Goal: Communication & Community: Participate in discussion

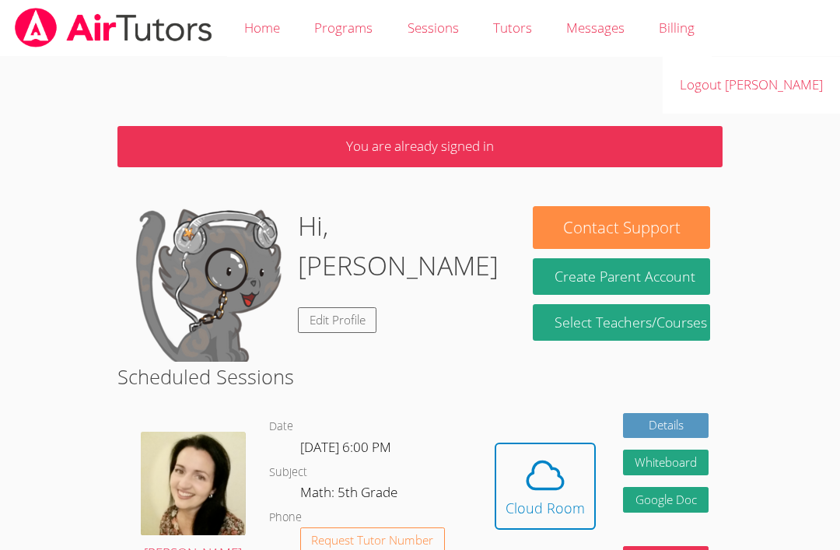
click at [530, 478] on icon at bounding box center [545, 475] width 44 height 44
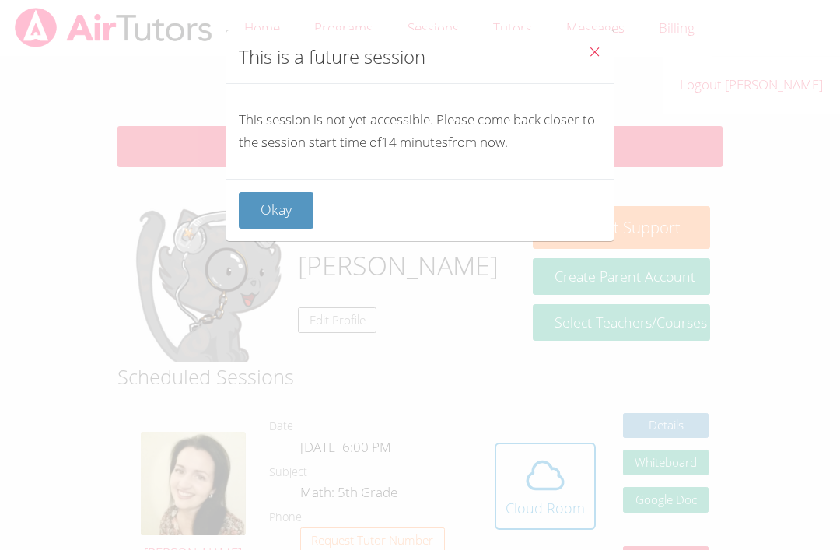
click at [262, 208] on button "Okay" at bounding box center [276, 210] width 75 height 37
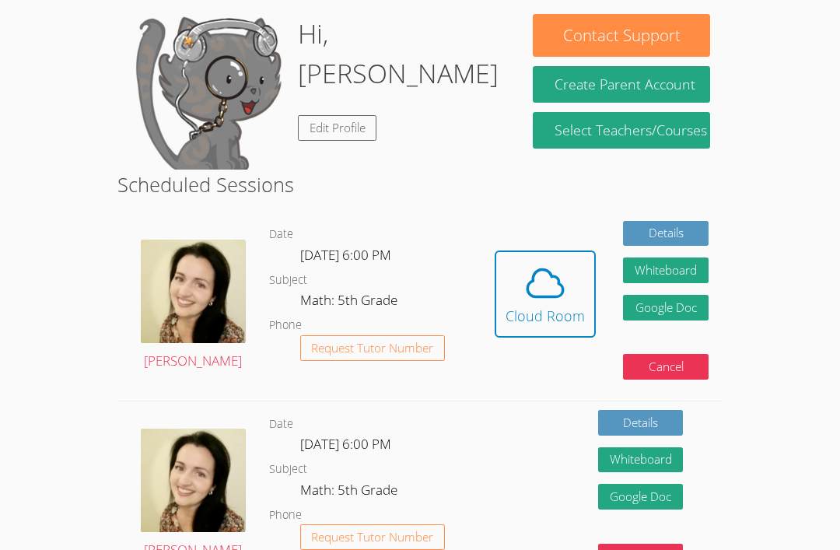
scroll to position [192, 0]
click at [540, 273] on icon at bounding box center [545, 283] width 44 height 44
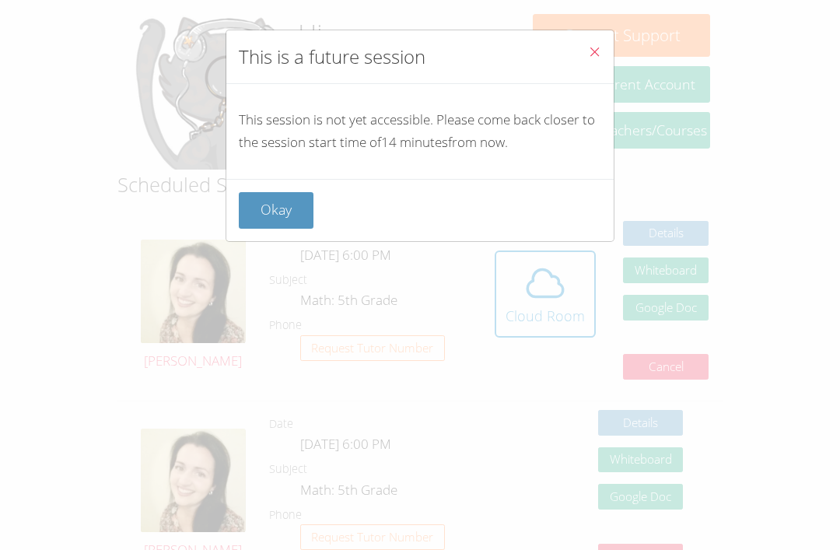
click at [72, 175] on div "This is a future session This session is not yet accessible. Please come back c…" at bounding box center [420, 275] width 840 height 550
click at [269, 207] on button "Okay" at bounding box center [276, 210] width 75 height 37
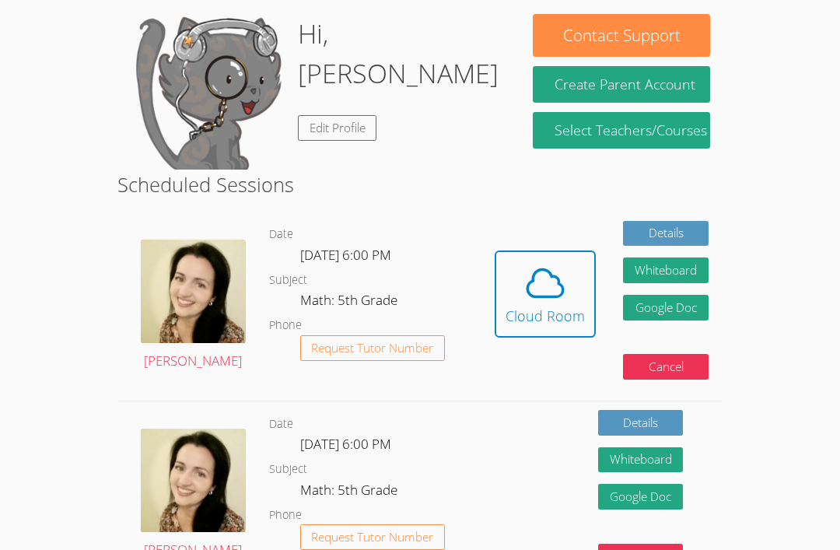
click at [530, 292] on icon at bounding box center [545, 283] width 36 height 27
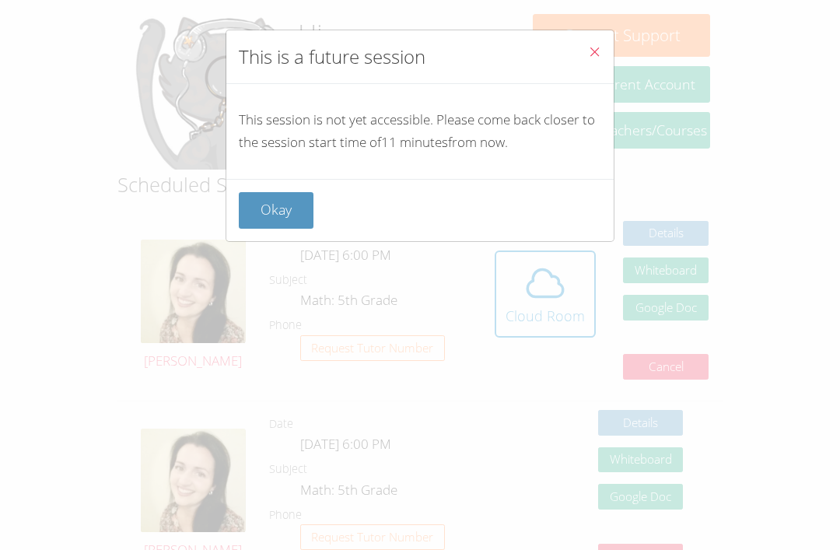
click at [291, 195] on button "Okay" at bounding box center [276, 210] width 75 height 37
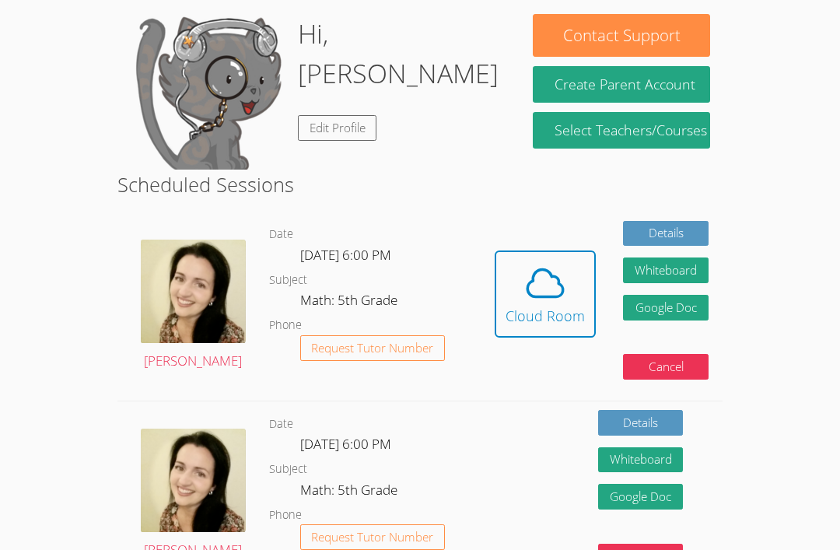
click at [547, 287] on icon at bounding box center [545, 283] width 44 height 44
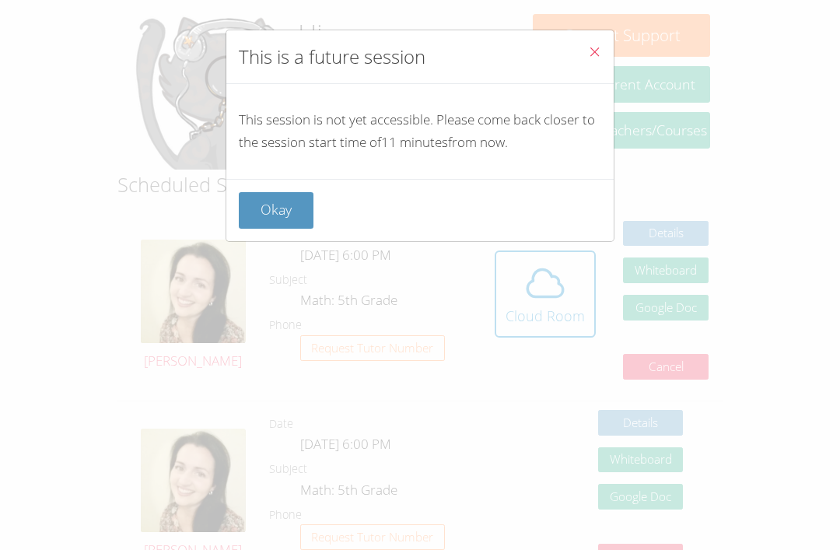
click at [285, 220] on button "Okay" at bounding box center [276, 210] width 75 height 37
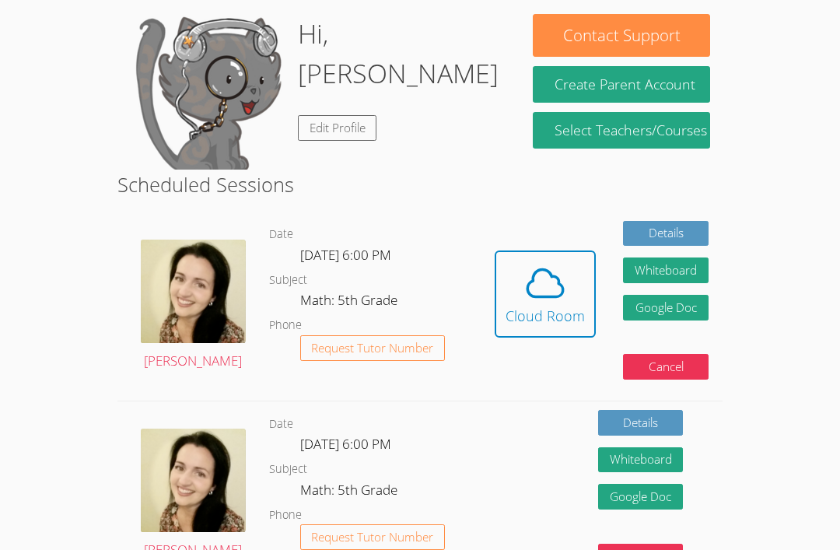
click at [546, 282] on icon at bounding box center [545, 283] width 44 height 44
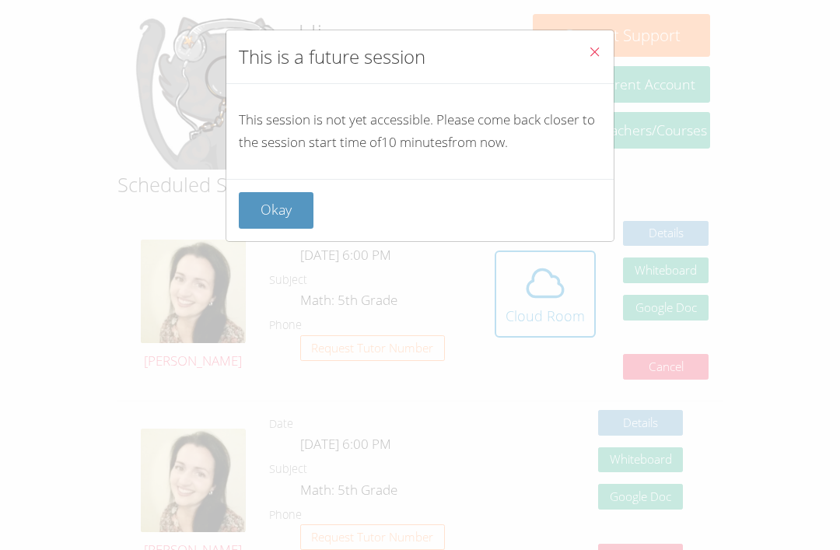
click at [275, 209] on button "Okay" at bounding box center [276, 210] width 75 height 37
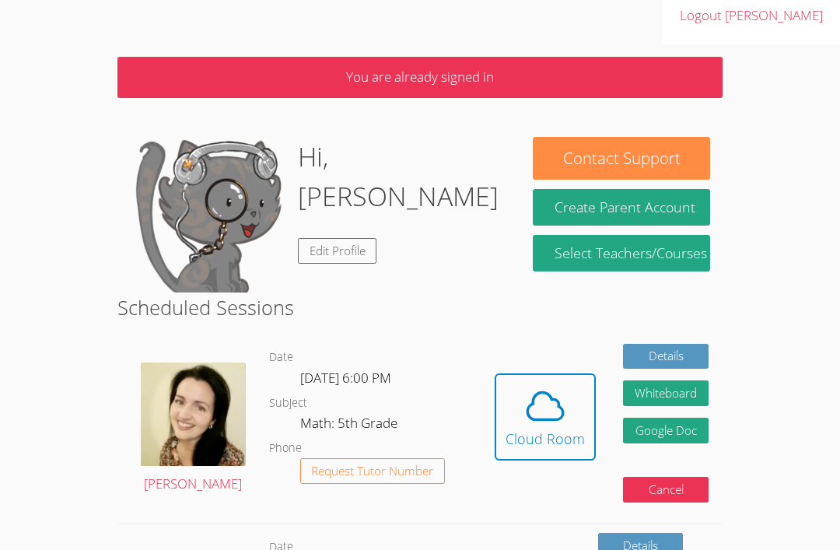
scroll to position [0, 0]
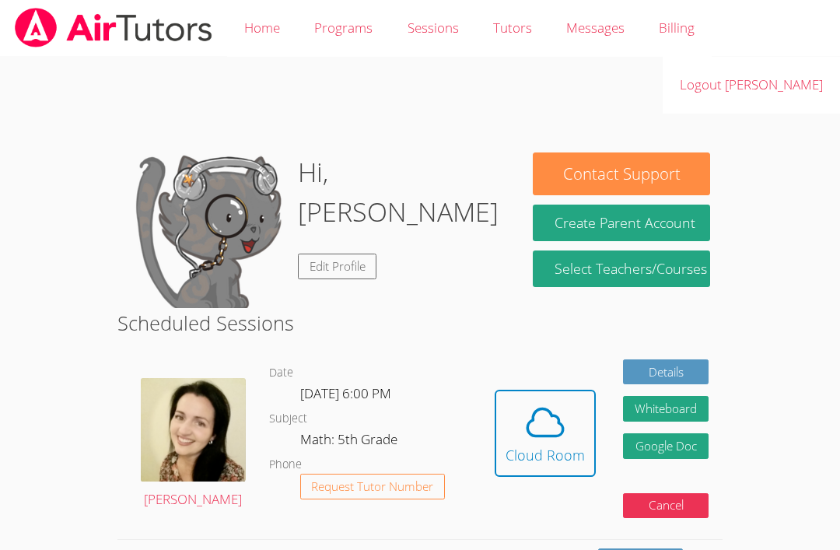
click at [562, 432] on icon at bounding box center [545, 423] width 44 height 44
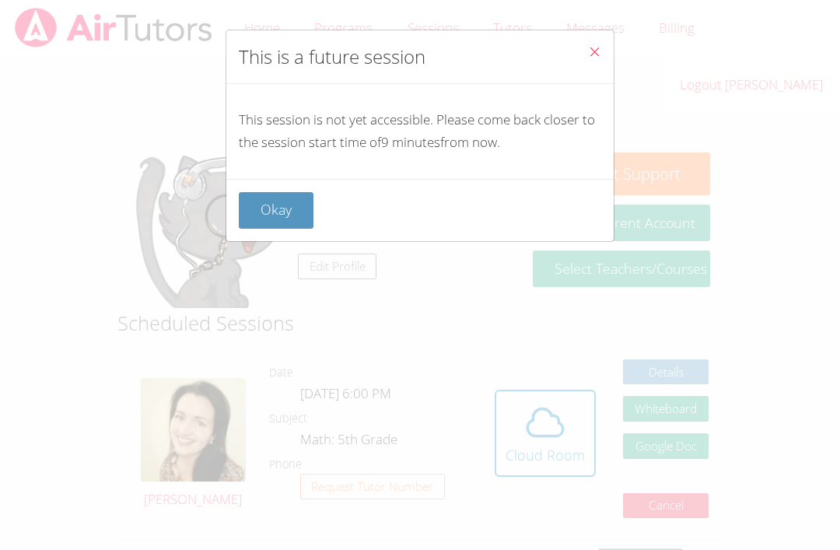
click at [288, 205] on button "Okay" at bounding box center [276, 210] width 75 height 37
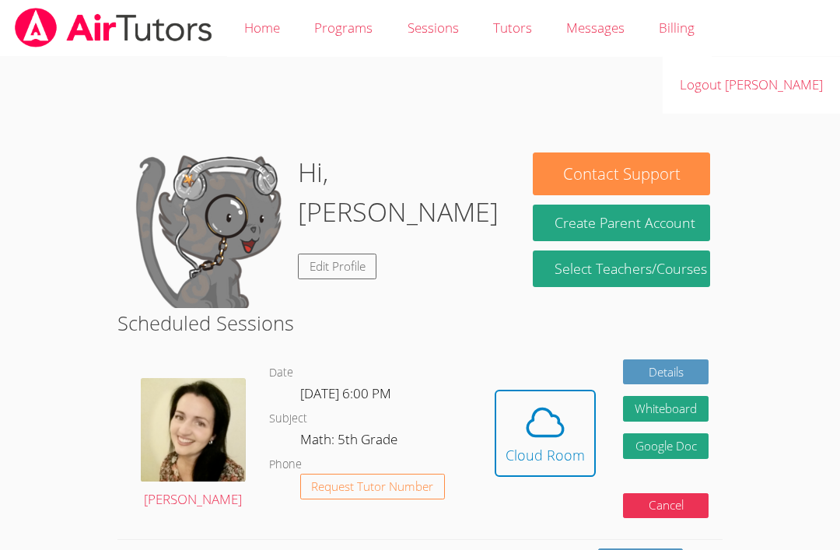
click at [551, 431] on icon at bounding box center [545, 421] width 36 height 27
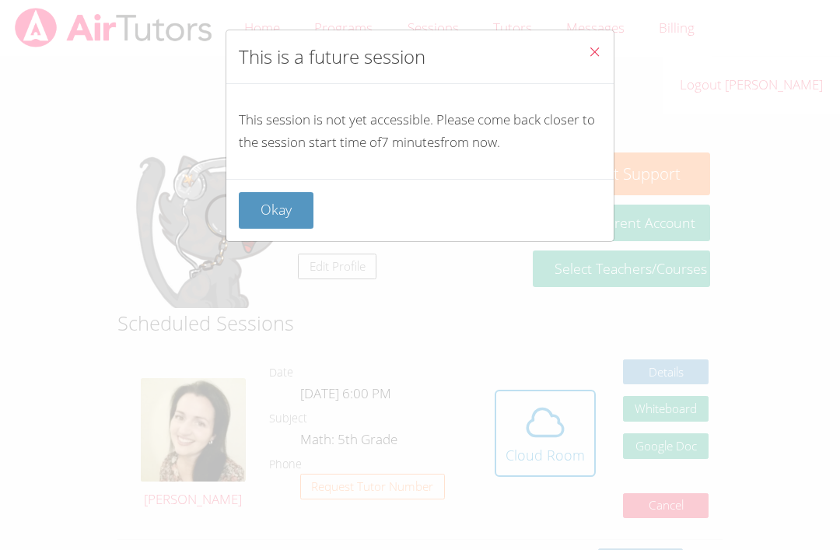
click at [284, 201] on button "Okay" at bounding box center [276, 210] width 75 height 37
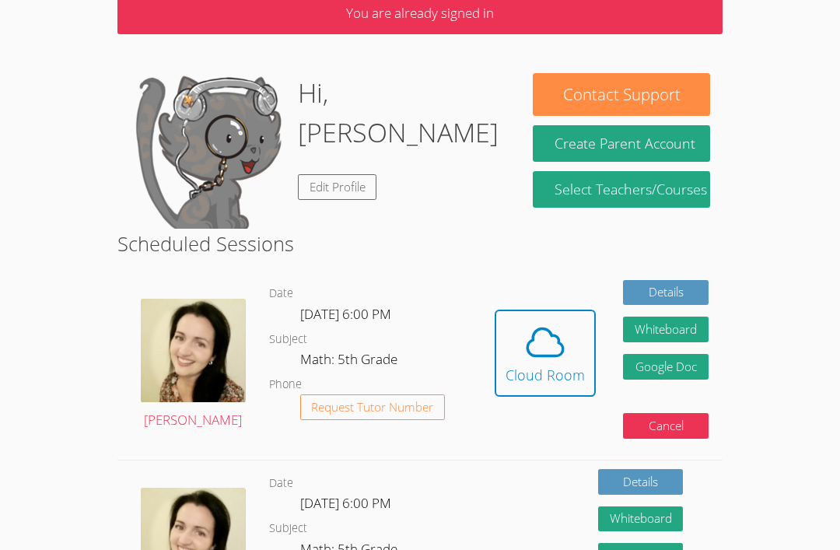
click at [593, 431] on div "Hidden Cloud Room Details Whiteboard Hidden Google Doc Cancel" at bounding box center [602, 365] width 242 height 188
click at [553, 369] on div "Cloud Room" at bounding box center [545, 375] width 79 height 22
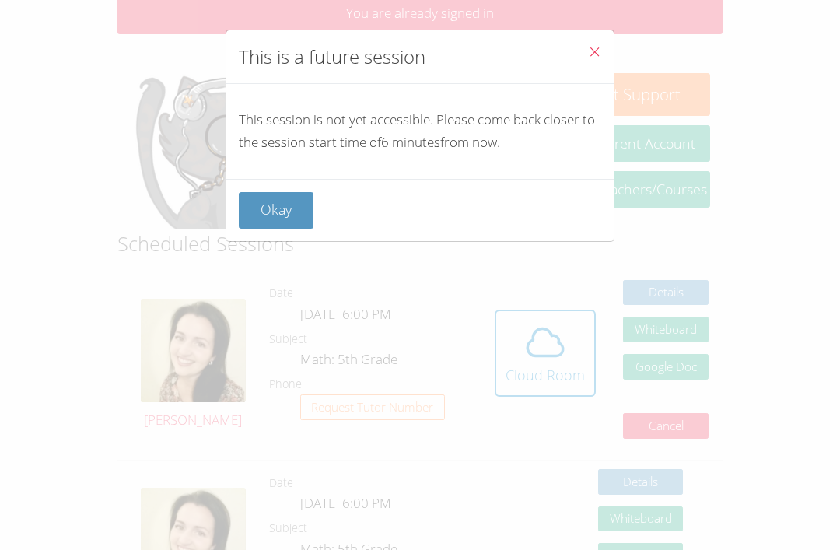
click at [301, 203] on button "Okay" at bounding box center [276, 210] width 75 height 37
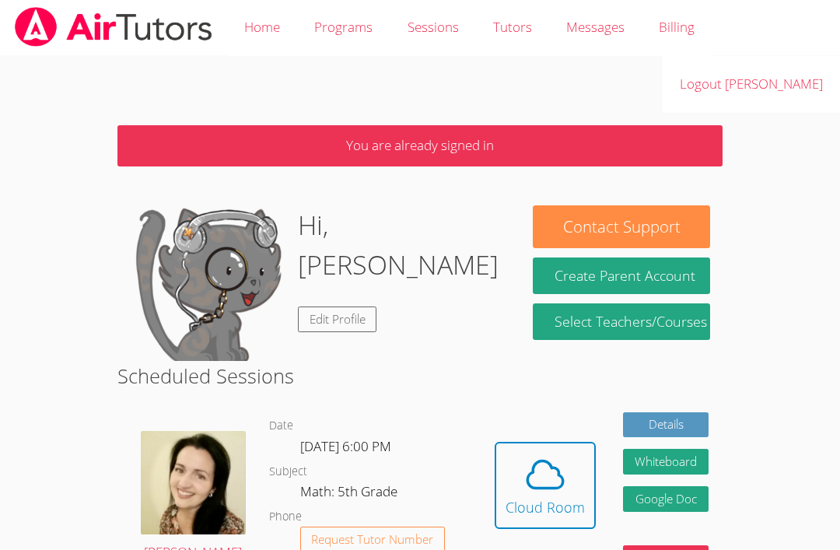
scroll to position [0, 0]
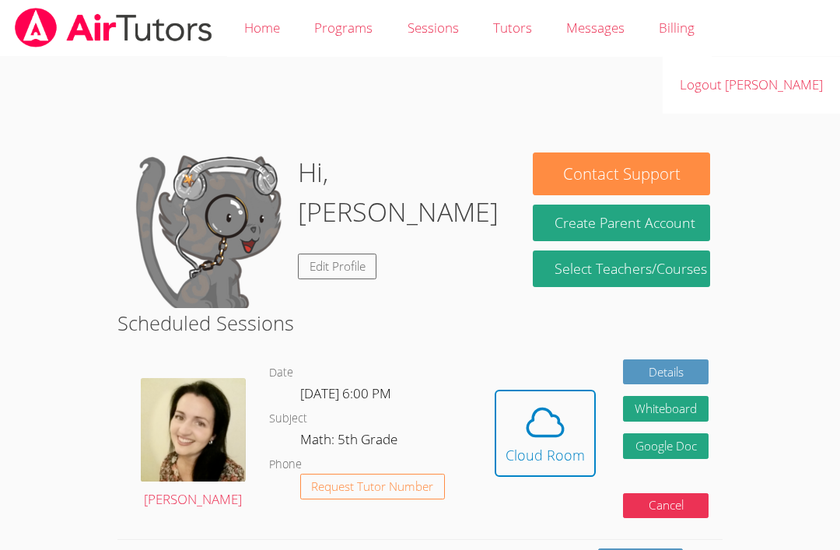
click at [535, 425] on icon at bounding box center [545, 423] width 44 height 44
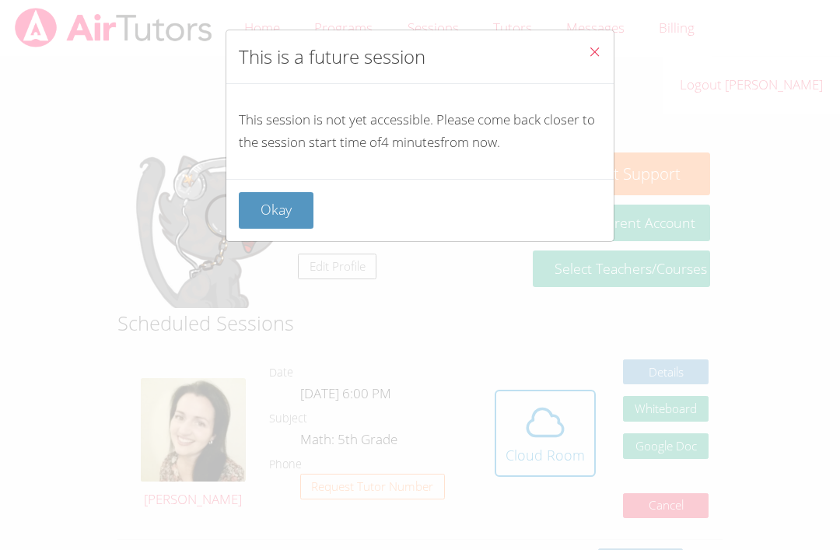
click at [278, 202] on button "Okay" at bounding box center [276, 210] width 75 height 37
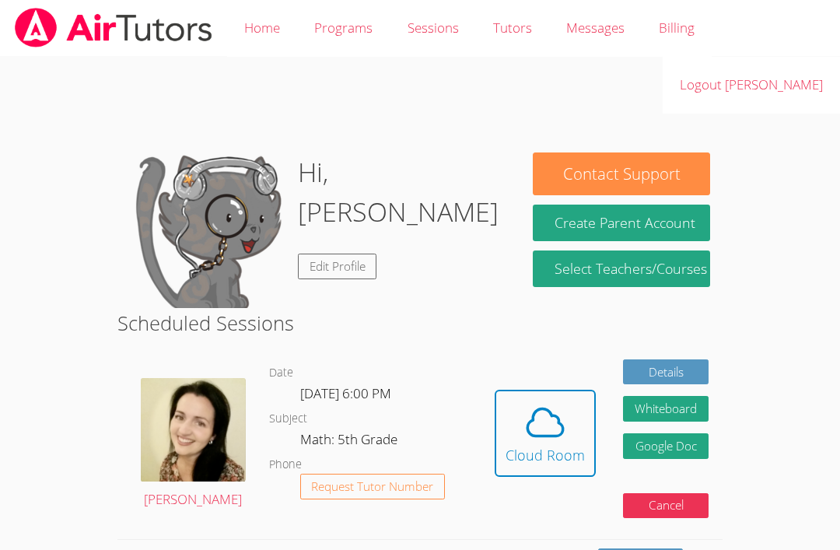
scroll to position [1, 0]
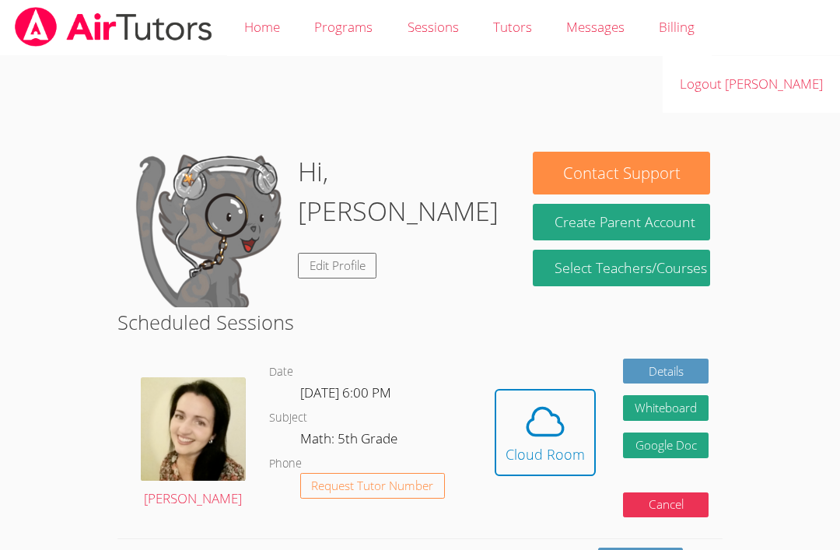
click at [528, 437] on icon at bounding box center [545, 422] width 44 height 44
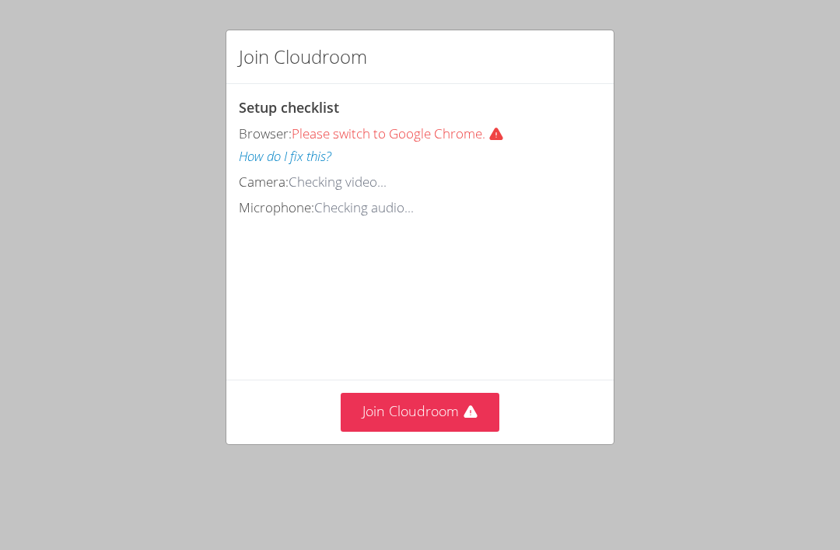
click at [443, 409] on button "Join Cloudroom" at bounding box center [420, 412] width 159 height 38
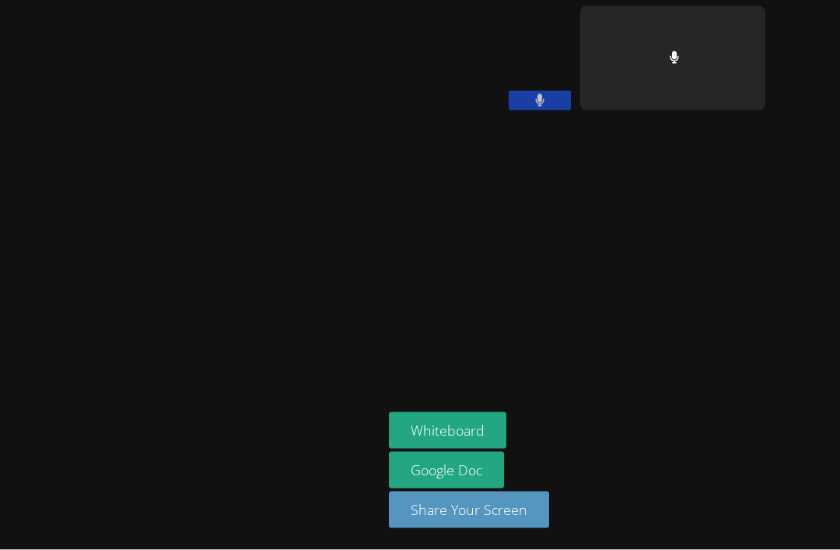
scroll to position [10, 0]
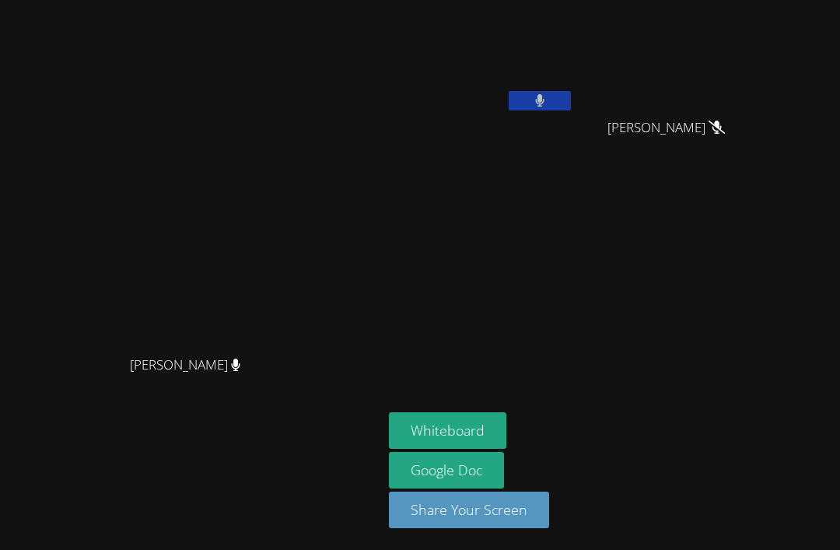
click at [471, 449] on button "Whiteboard" at bounding box center [447, 430] width 117 height 37
click at [506, 449] on button "Whiteboard" at bounding box center [447, 430] width 117 height 37
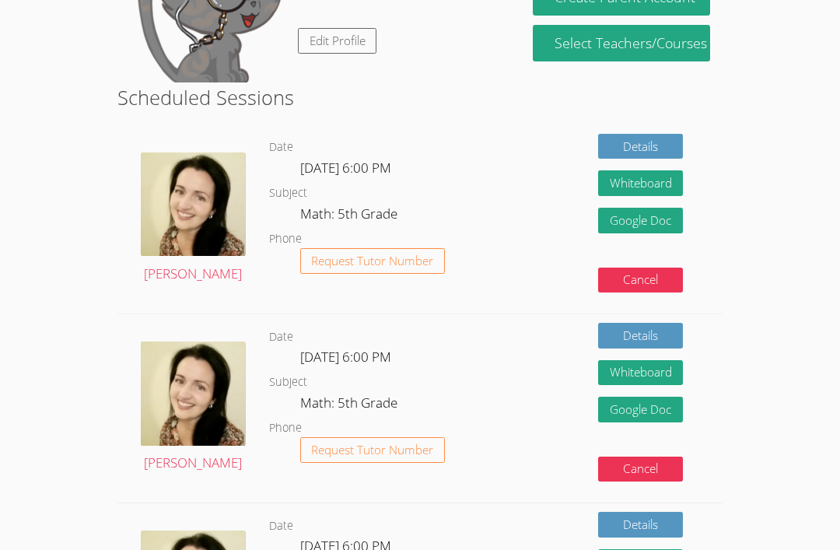
scroll to position [227, 0]
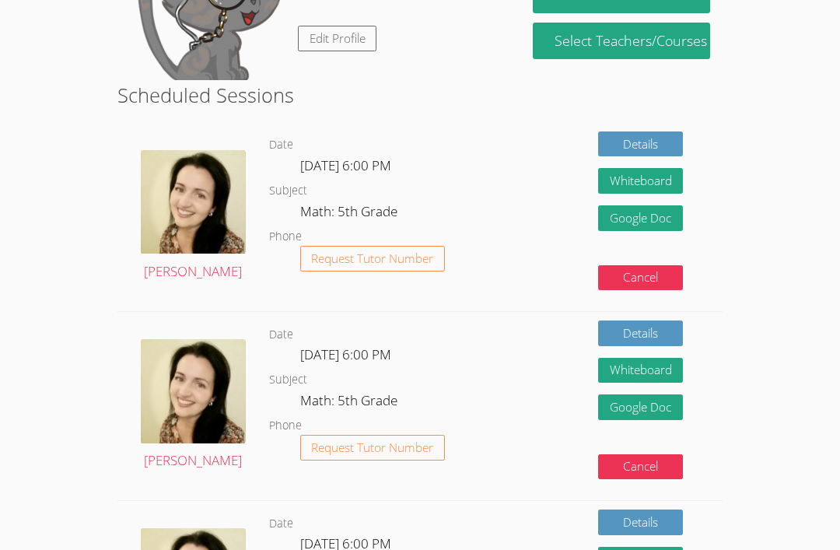
click at [555, 163] on div "Details Whiteboard Hidden Google Doc Cancel" at bounding box center [602, 217] width 242 height 188
click at [783, 148] on body "Home Programs Sessions Tutors Messages Billing Logout [PERSON_NAME] Hi, [PERSON…" at bounding box center [420, 48] width 840 height 550
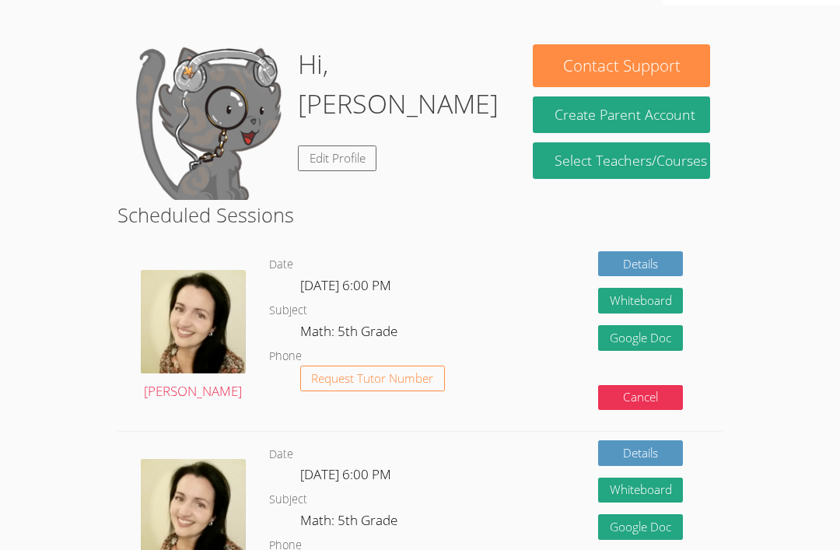
scroll to position [0, 0]
